Goal: Consume media (video, audio)

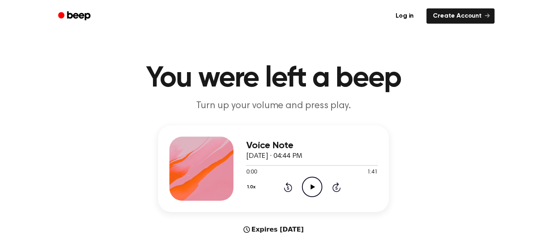
click at [313, 183] on icon "Play Audio" at bounding box center [312, 187] width 20 height 20
click at [315, 193] on icon "Pause Audio" at bounding box center [312, 187] width 20 height 20
click at [315, 191] on icon "Play Audio" at bounding box center [312, 187] width 20 height 20
click at [333, 187] on icon at bounding box center [337, 187] width 8 height 10
click at [309, 188] on icon "Pause Audio" at bounding box center [312, 187] width 20 height 20
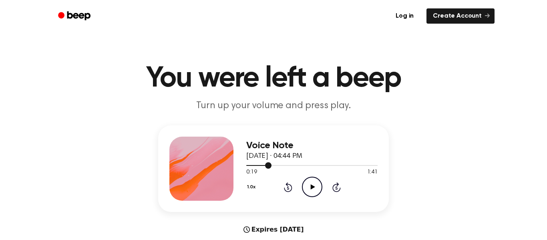
click at [254, 166] on div at bounding box center [258, 165] width 25 height 1
click at [250, 166] on span at bounding box center [251, 165] width 6 height 6
click at [318, 185] on icon "Play Audio" at bounding box center [312, 187] width 20 height 20
click at [311, 188] on icon at bounding box center [313, 186] width 4 height 5
click at [262, 166] on span at bounding box center [262, 165] width 6 height 6
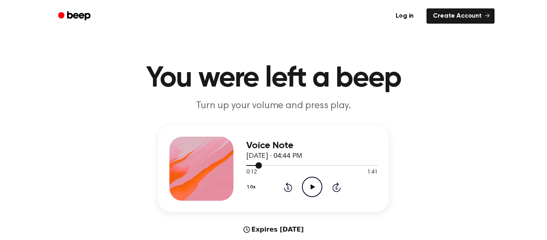
click at [312, 187] on icon at bounding box center [313, 186] width 4 height 5
click at [255, 166] on div at bounding box center [254, 165] width 17 height 1
click at [313, 192] on icon "Pause Audio" at bounding box center [312, 187] width 20 height 20
click at [309, 195] on icon "Play Audio" at bounding box center [312, 187] width 20 height 20
click at [313, 191] on icon "Pause Audio" at bounding box center [312, 187] width 20 height 20
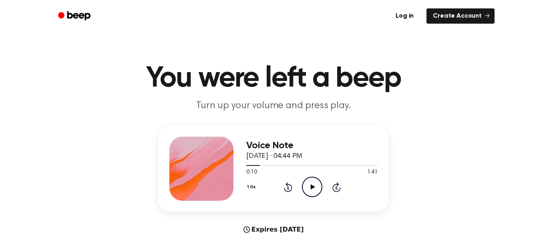
click at [312, 178] on icon "Play Audio" at bounding box center [312, 187] width 20 height 20
click at [274, 166] on div at bounding box center [269, 165] width 46 height 1
click at [300, 190] on div "1.0x Rewind 5 seconds Pause Audio Skip 5 seconds" at bounding box center [311, 187] width 131 height 20
click at [313, 193] on icon "Pause Audio" at bounding box center [312, 187] width 20 height 20
click at [314, 190] on icon "Play Audio" at bounding box center [312, 187] width 20 height 20
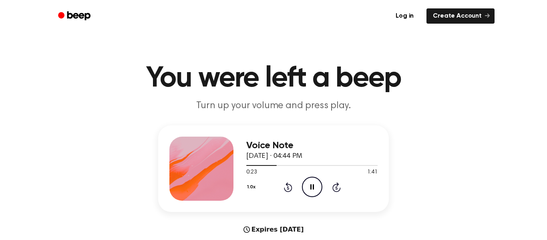
click at [261, 162] on div at bounding box center [311, 165] width 131 height 6
click at [316, 188] on icon "Pause Audio" at bounding box center [312, 187] width 20 height 20
click at [311, 185] on icon "Play Audio" at bounding box center [312, 187] width 20 height 20
click at [284, 182] on icon "Rewind 5 seconds" at bounding box center [288, 187] width 9 height 10
click at [278, 164] on div at bounding box center [311, 165] width 131 height 6
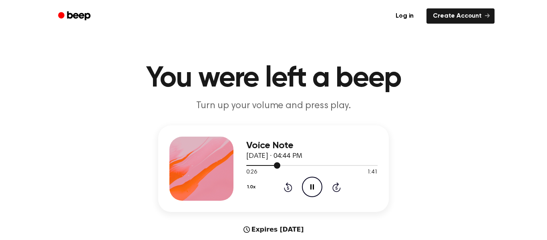
click at [267, 164] on div at bounding box center [311, 165] width 131 height 6
click at [311, 191] on icon "Pause Audio" at bounding box center [312, 187] width 20 height 20
click at [311, 182] on icon "Play Audio" at bounding box center [312, 187] width 20 height 20
click at [254, 163] on div at bounding box center [311, 165] width 131 height 6
click at [316, 193] on icon "Pause Audio" at bounding box center [312, 187] width 20 height 20
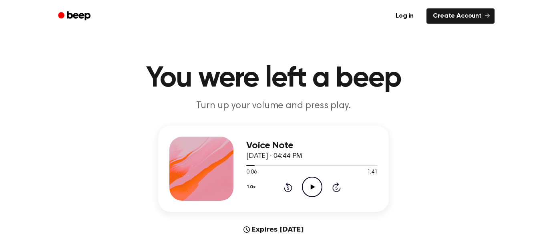
click at [317, 187] on icon "Play Audio" at bounding box center [312, 187] width 20 height 20
click at [290, 182] on icon "Rewind 5 seconds" at bounding box center [288, 187] width 9 height 10
click at [279, 168] on div at bounding box center [311, 165] width 131 height 6
click at [322, 189] on circle at bounding box center [313, 187] width 20 height 20
click at [273, 168] on div at bounding box center [311, 165] width 131 height 6
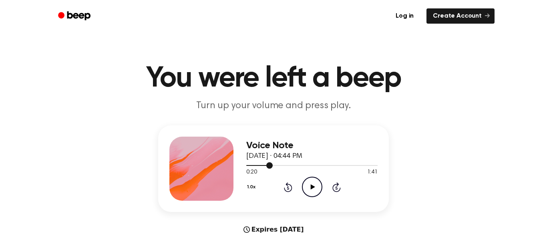
click at [322, 193] on icon "Play Audio" at bounding box center [312, 187] width 20 height 20
click at [277, 166] on div at bounding box center [283, 165] width 75 height 1
click at [313, 187] on icon at bounding box center [313, 186] width 4 height 5
click at [310, 196] on icon "Play Audio" at bounding box center [312, 187] width 20 height 20
click at [304, 166] on div at bounding box center [294, 165] width 96 height 1
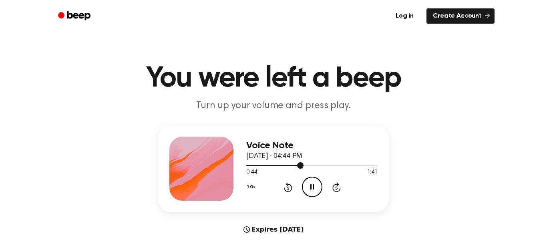
click at [315, 189] on icon "Pause Audio" at bounding box center [312, 187] width 20 height 20
click at [321, 187] on icon "Play Audio" at bounding box center [312, 187] width 20 height 20
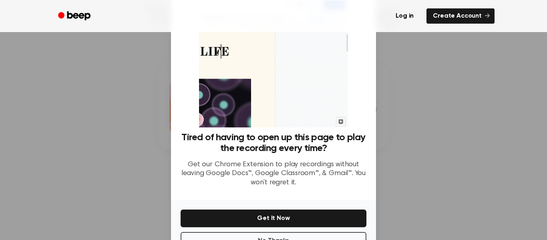
scroll to position [32, 0]
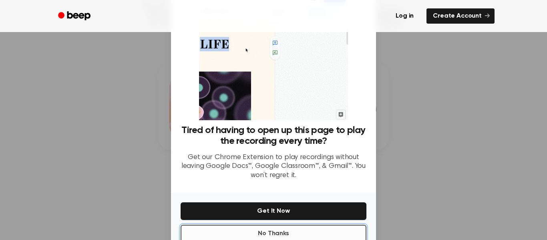
click at [314, 235] on button "No Thanks" at bounding box center [274, 234] width 186 height 18
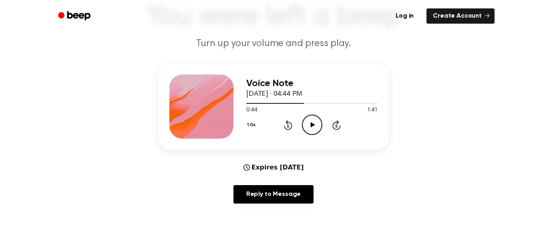
click at [309, 123] on icon "Play Audio" at bounding box center [312, 125] width 20 height 20
click at [310, 100] on div at bounding box center [311, 103] width 131 height 6
click at [319, 105] on div at bounding box center [311, 103] width 131 height 6
click at [329, 105] on div at bounding box center [311, 103] width 131 height 6
click at [318, 185] on div "Reply to Message" at bounding box center [273, 197] width 231 height 25
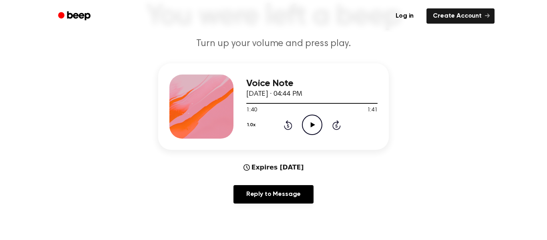
click at [318, 185] on div "Reply to Message" at bounding box center [273, 197] width 231 height 25
